Goal: Task Accomplishment & Management: Manage account settings

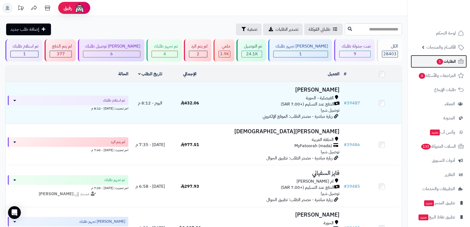
click at [446, 62] on span "الطلبات 1" at bounding box center [446, 61] width 20 height 7
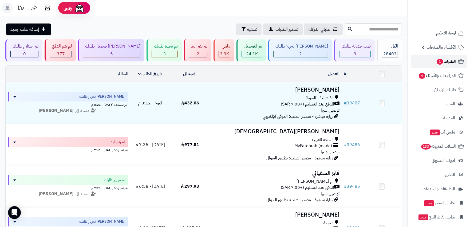
click at [425, 61] on link "الطلبات 1" at bounding box center [439, 61] width 56 height 13
click at [443, 61] on span "الطلبات 1" at bounding box center [446, 61] width 20 height 7
